Goal: Task Accomplishment & Management: Use online tool/utility

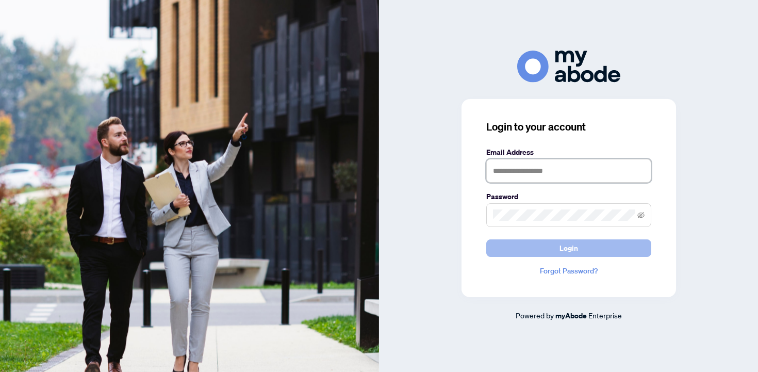
type input "**********"
click at [543, 248] on button "Login" at bounding box center [568, 248] width 165 height 18
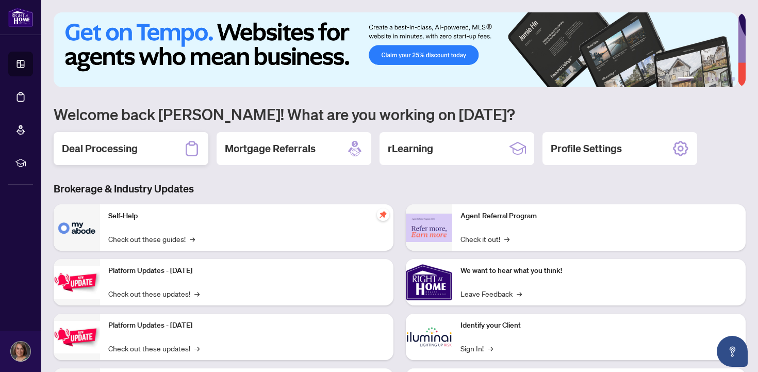
click at [111, 149] on h2 "Deal Processing" at bounding box center [100, 148] width 76 height 14
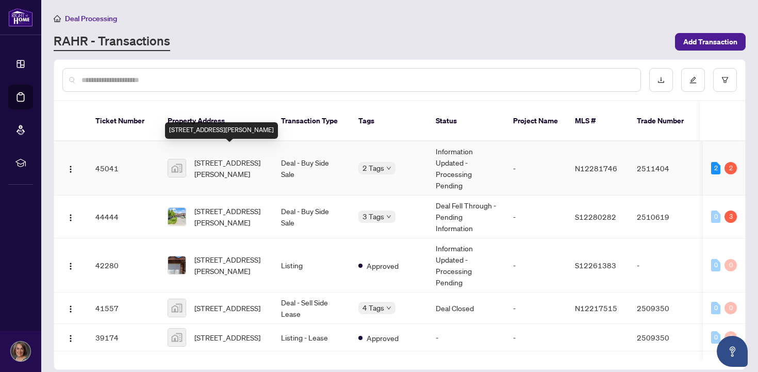
click at [229, 164] on span "[STREET_ADDRESS][PERSON_NAME]" at bounding box center [229, 168] width 70 height 23
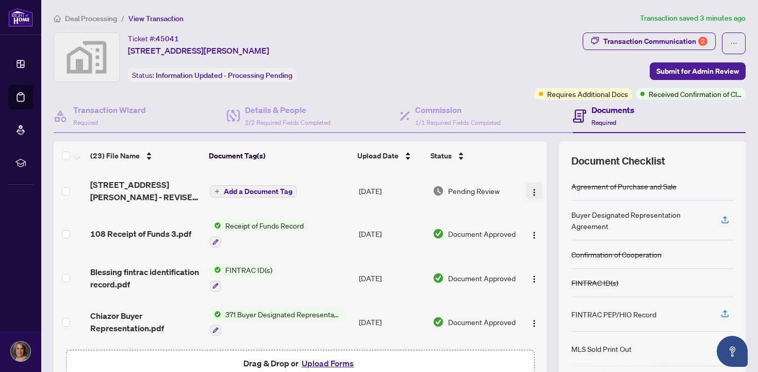
click at [530, 191] on img "button" at bounding box center [534, 192] width 8 height 8
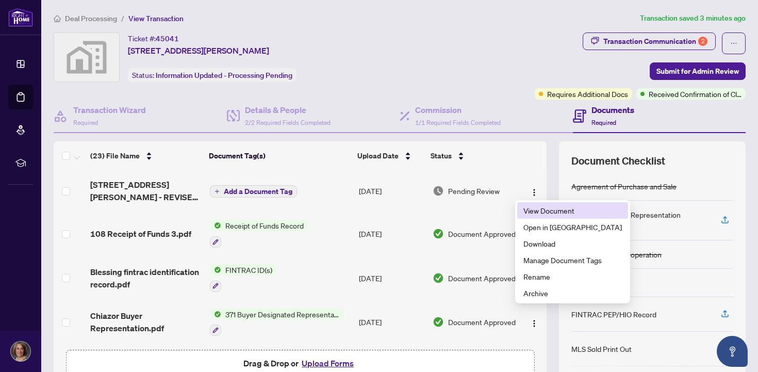
click at [525, 210] on span "View Document" at bounding box center [572, 210] width 98 height 11
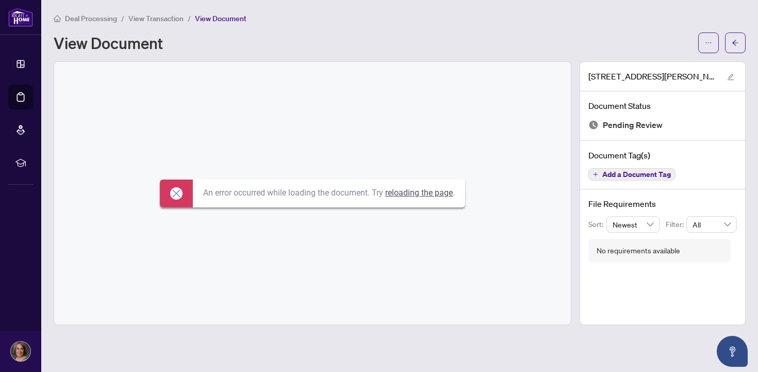
click at [220, 19] on span "View Document" at bounding box center [221, 18] width 52 height 9
click at [173, 193] on icon at bounding box center [176, 193] width 12 height 12
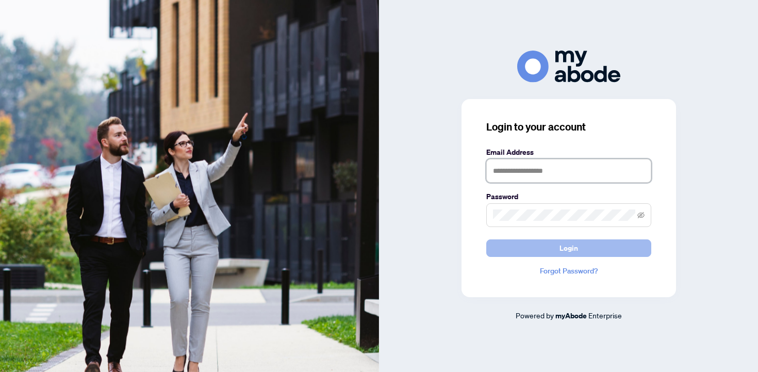
type input "**********"
click at [530, 253] on button "Login" at bounding box center [568, 248] width 165 height 18
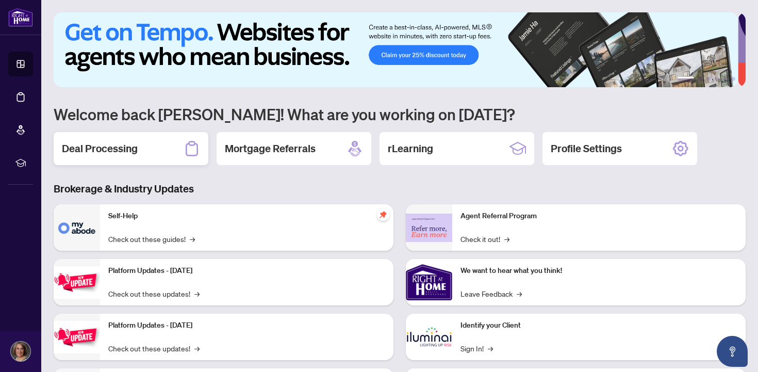
click at [116, 151] on h2 "Deal Processing" at bounding box center [100, 148] width 76 height 14
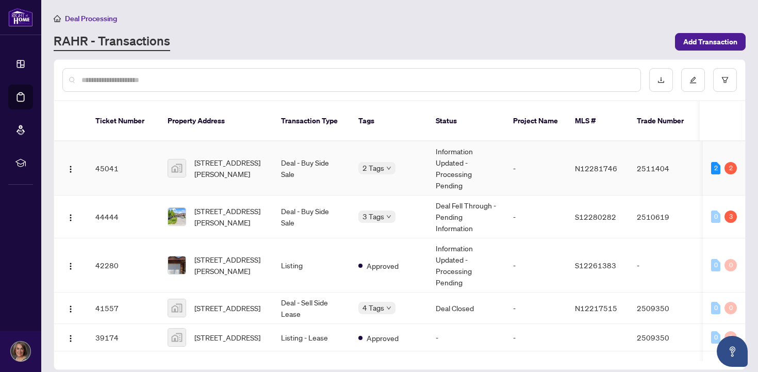
click at [237, 168] on td "[STREET_ADDRESS][PERSON_NAME]" at bounding box center [215, 168] width 113 height 54
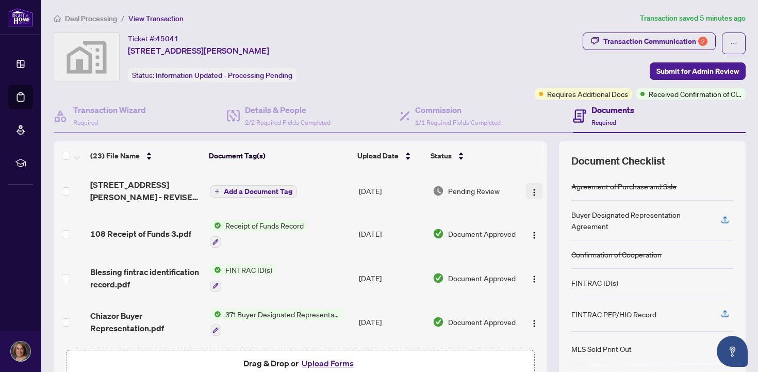
click at [530, 192] on img "button" at bounding box center [534, 192] width 8 height 8
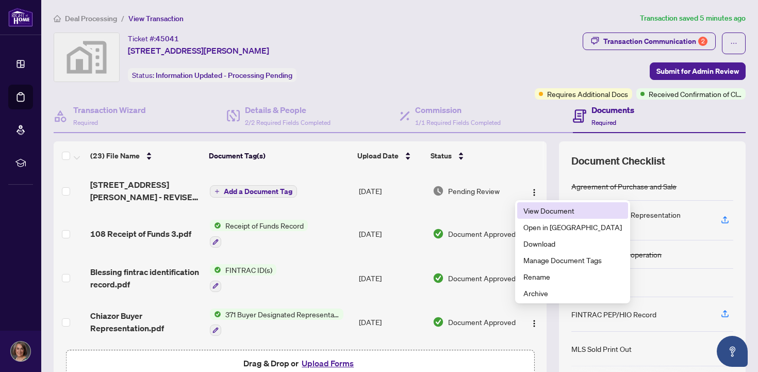
click at [536, 210] on span "View Document" at bounding box center [572, 210] width 98 height 11
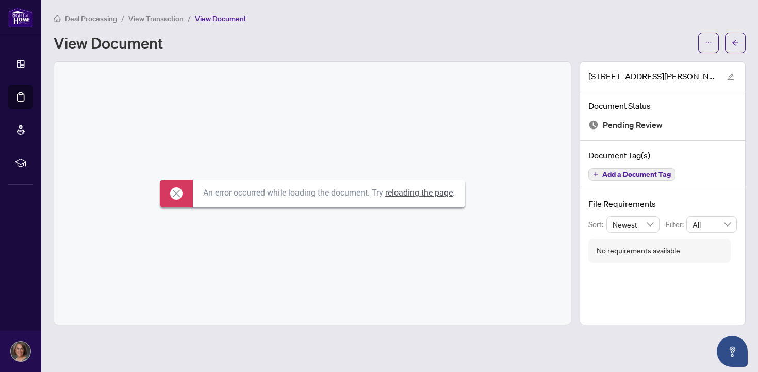
click at [170, 193] on icon at bounding box center [176, 193] width 12 height 12
